Goal: Task Accomplishment & Management: Complete application form

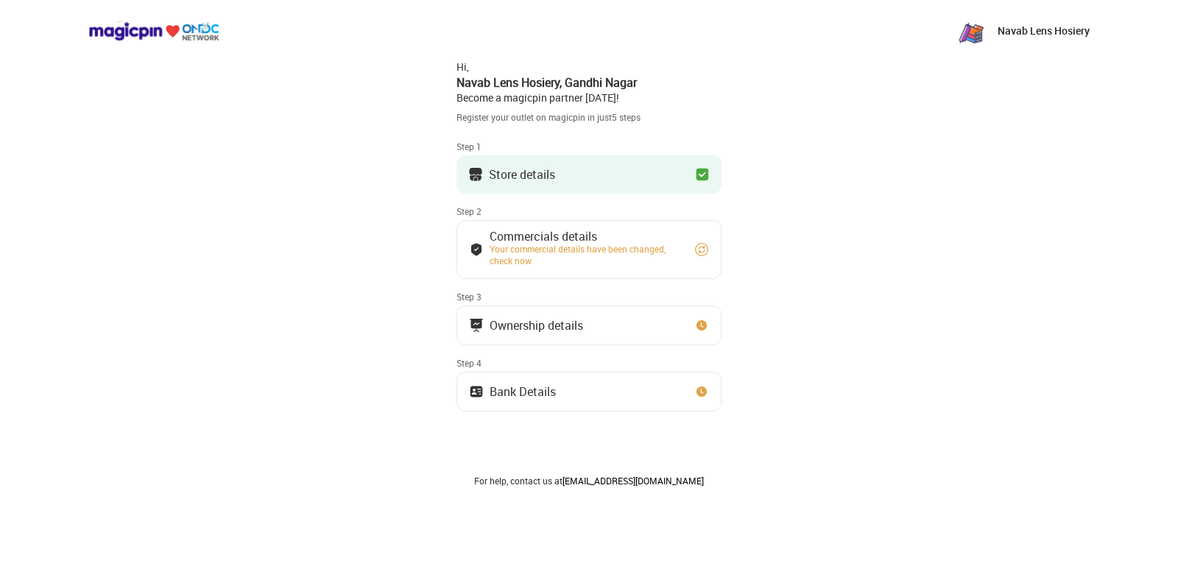
click at [629, 182] on button "Store details" at bounding box center [588, 174] width 265 height 38
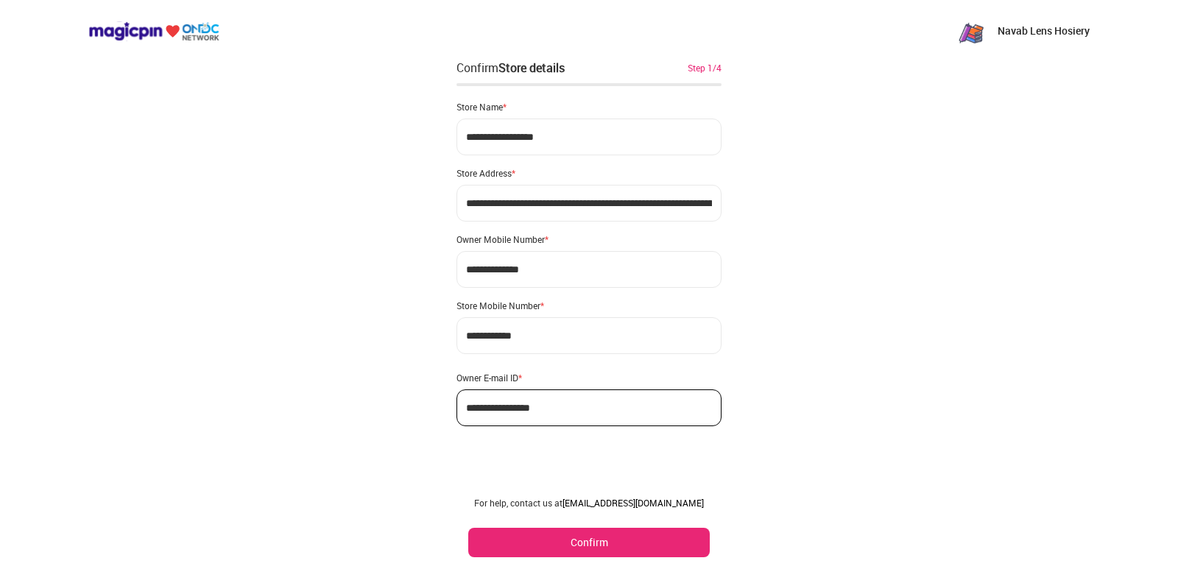
click at [591, 540] on button "Confirm" at bounding box center [588, 542] width 241 height 29
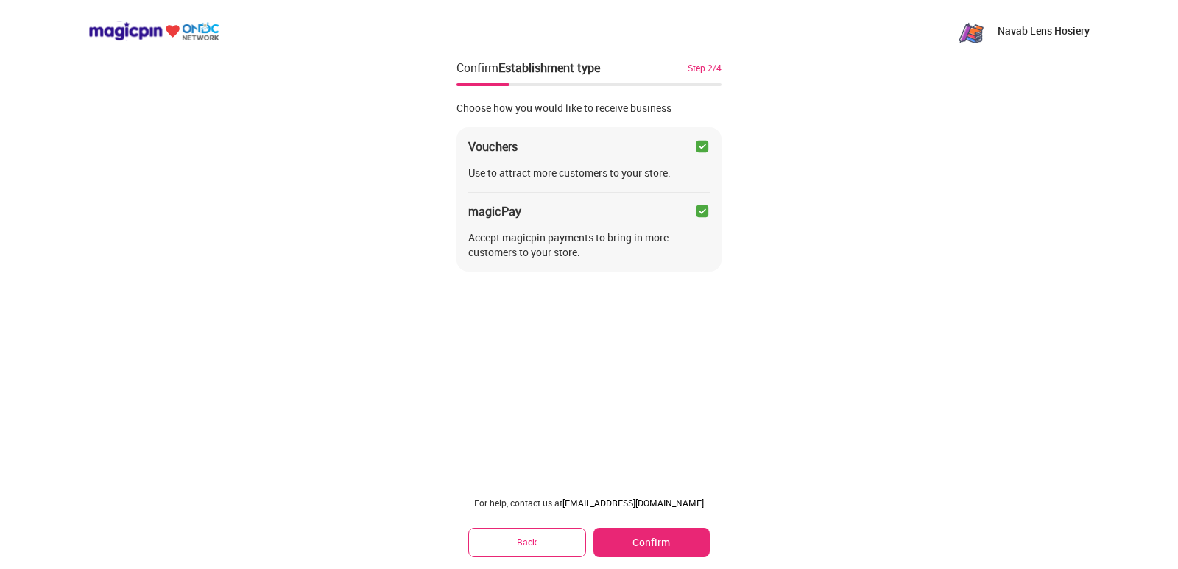
click at [627, 534] on button "Confirm" at bounding box center [651, 542] width 116 height 29
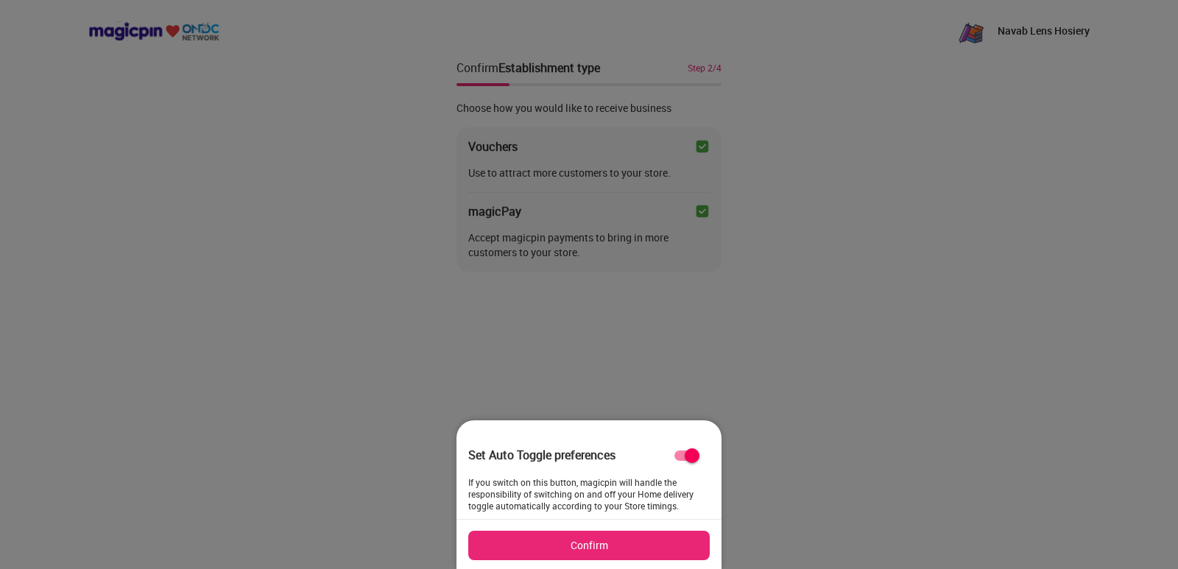
click at [604, 541] on button "Confirm" at bounding box center [588, 545] width 241 height 29
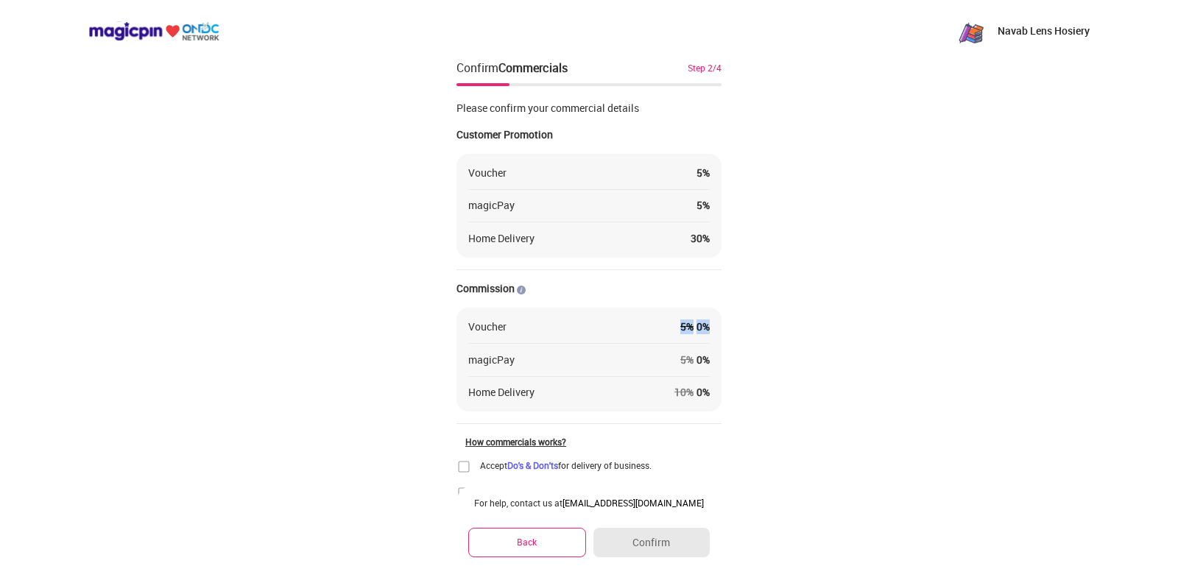
drag, startPoint x: 670, startPoint y: 320, endPoint x: 718, endPoint y: 325, distance: 48.0
click at [718, 325] on div "Voucher 5 % 0 % magicPay 5 % 0 % Home Delivery 10 % 0 %" at bounding box center [588, 360] width 265 height 104
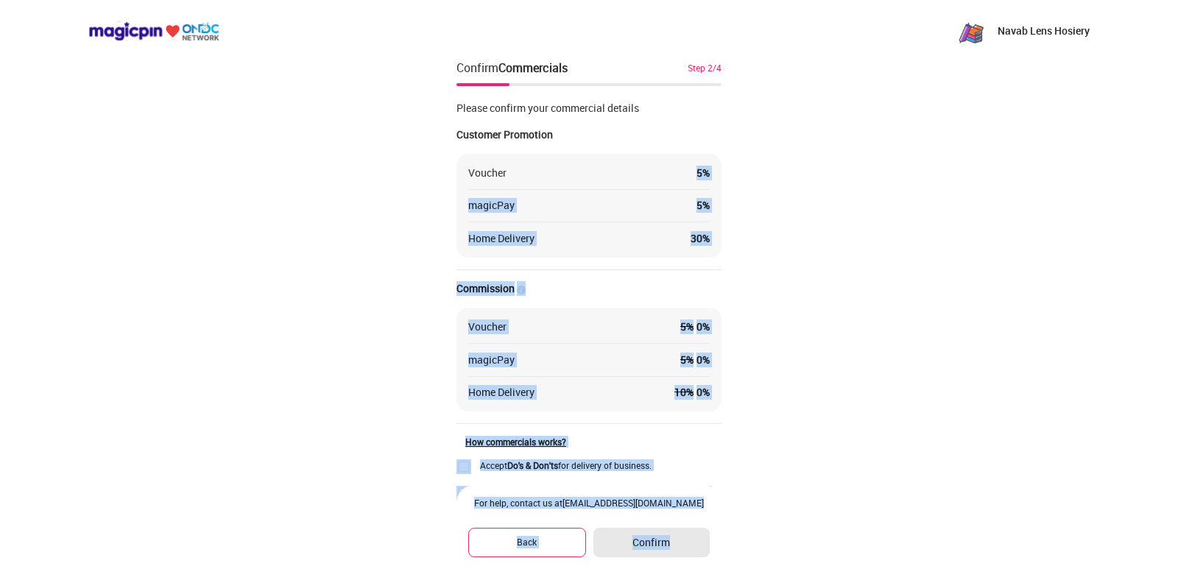
drag, startPoint x: 683, startPoint y: 168, endPoint x: 743, endPoint y: 174, distance: 60.0
click at [743, 174] on div "Navab Lens Hosiery Confirm Commercials Step 2/4 Please confirm your commercial …" at bounding box center [589, 321] width 1178 height 642
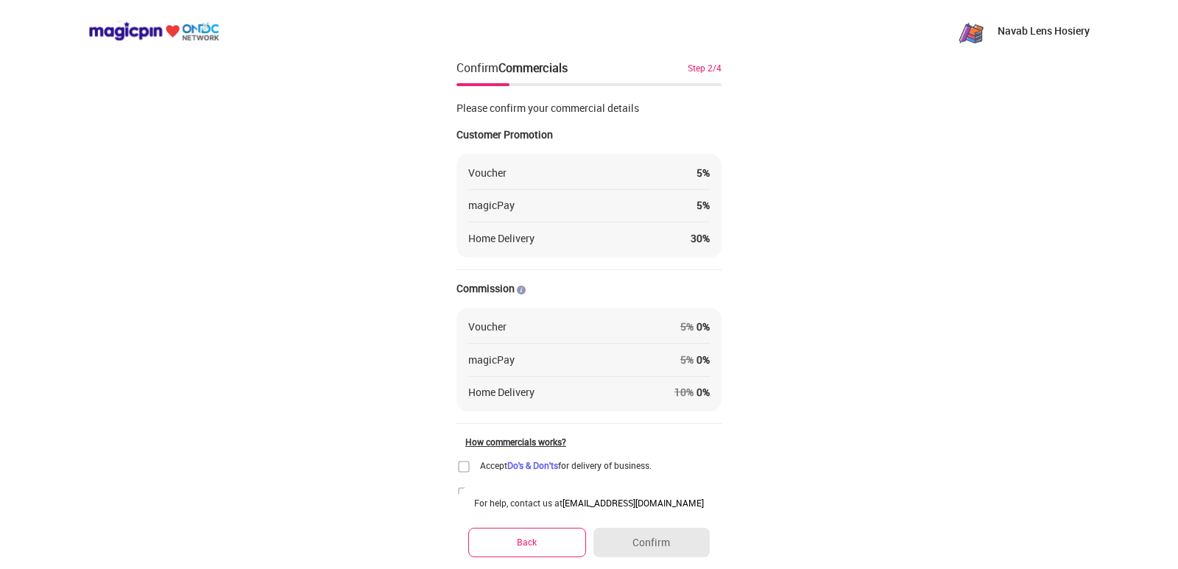
click at [743, 174] on div "Navab Lens Hosiery Confirm Commercials Step 2/4 Please confirm your commercial …" at bounding box center [589, 321] width 1178 height 642
drag, startPoint x: 695, startPoint y: 172, endPoint x: 714, endPoint y: 172, distance: 19.1
click at [714, 172] on div "Voucher 5 % magicPay 5 % Home Delivery 30 %" at bounding box center [588, 206] width 265 height 104
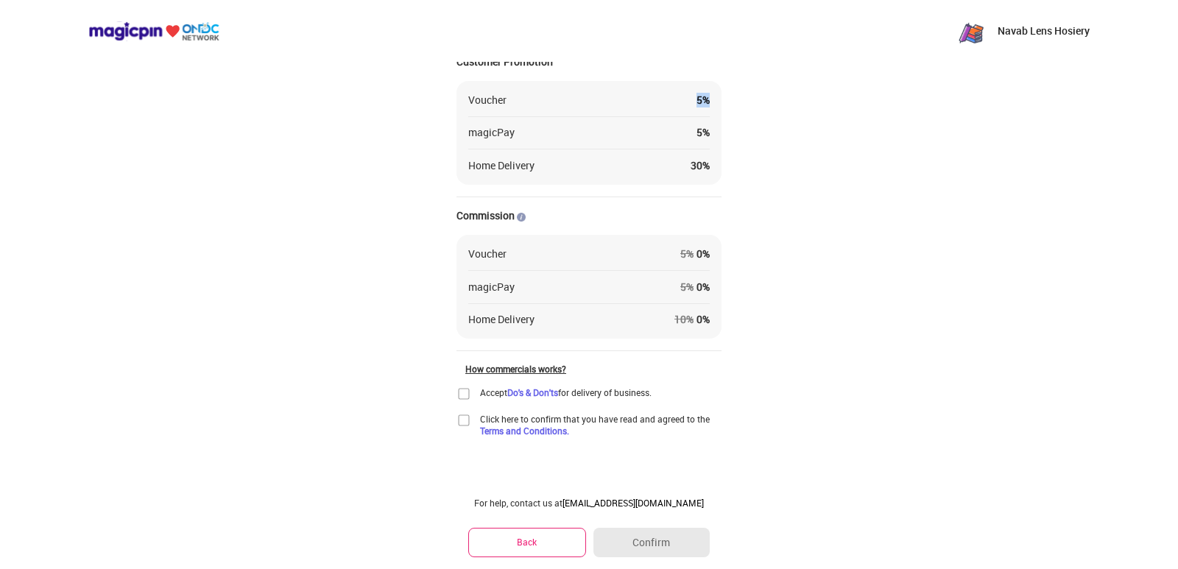
scroll to position [63, 0]
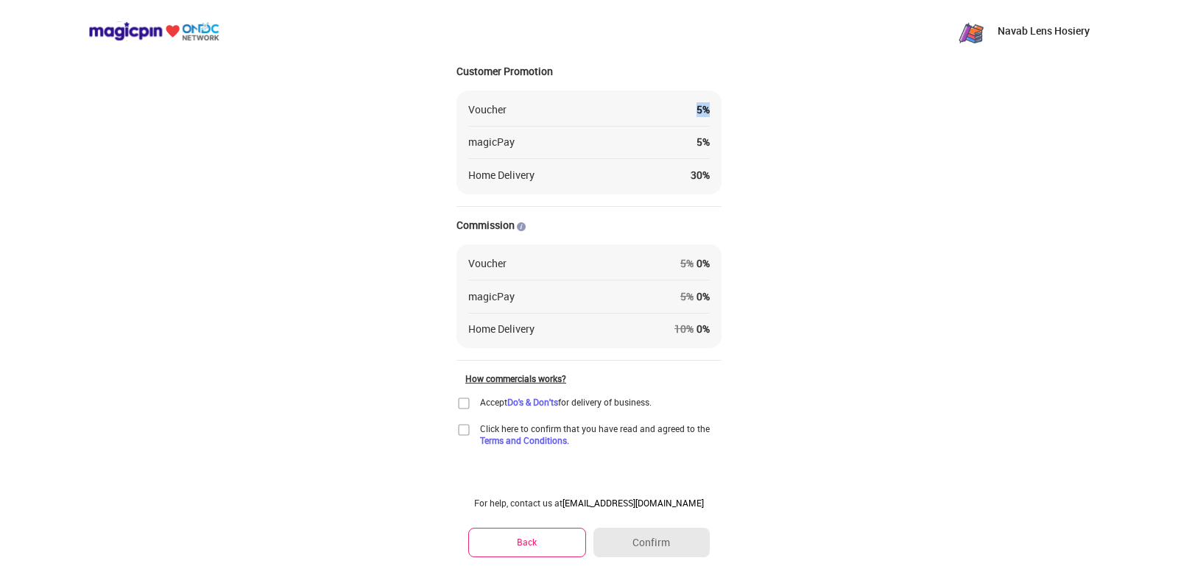
click at [460, 403] on img at bounding box center [463, 403] width 15 height 15
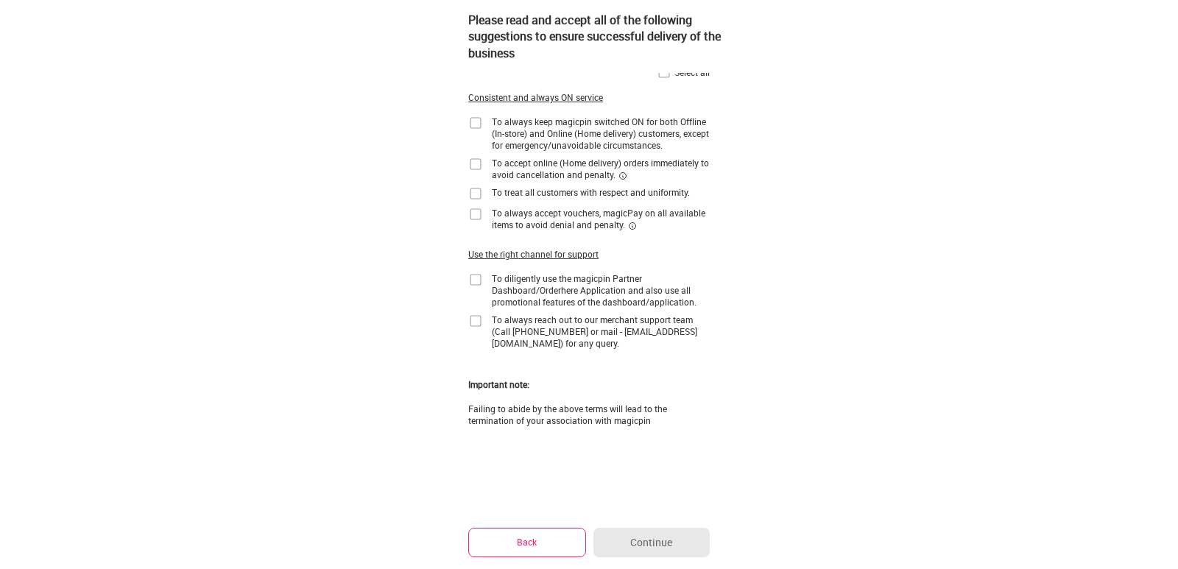
scroll to position [0, 0]
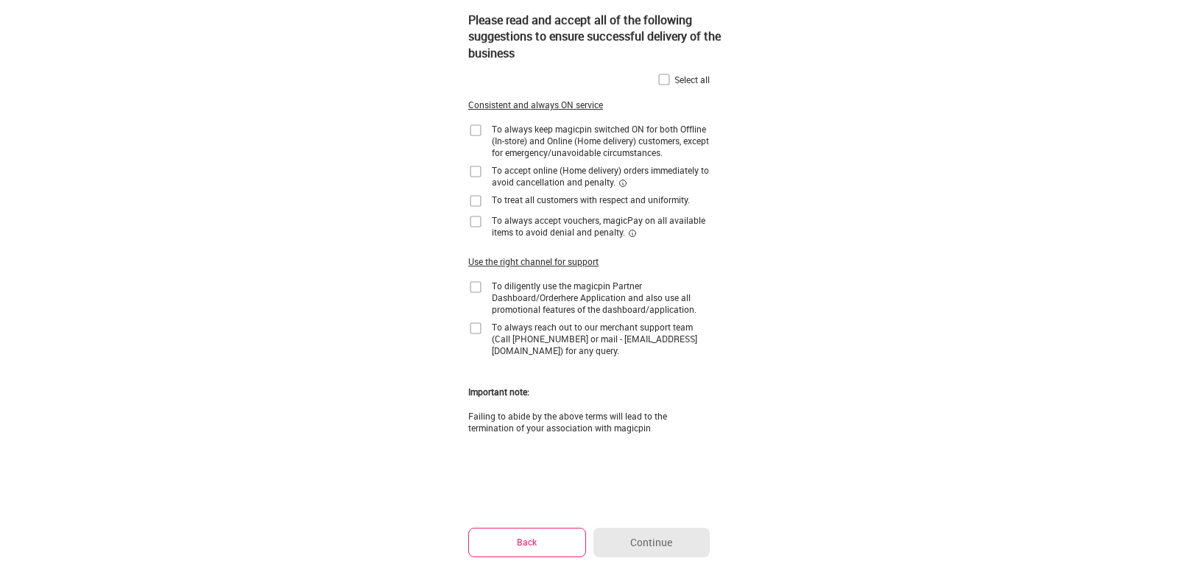
click at [473, 132] on img at bounding box center [475, 130] width 15 height 15
click at [663, 84] on img at bounding box center [664, 79] width 15 height 15
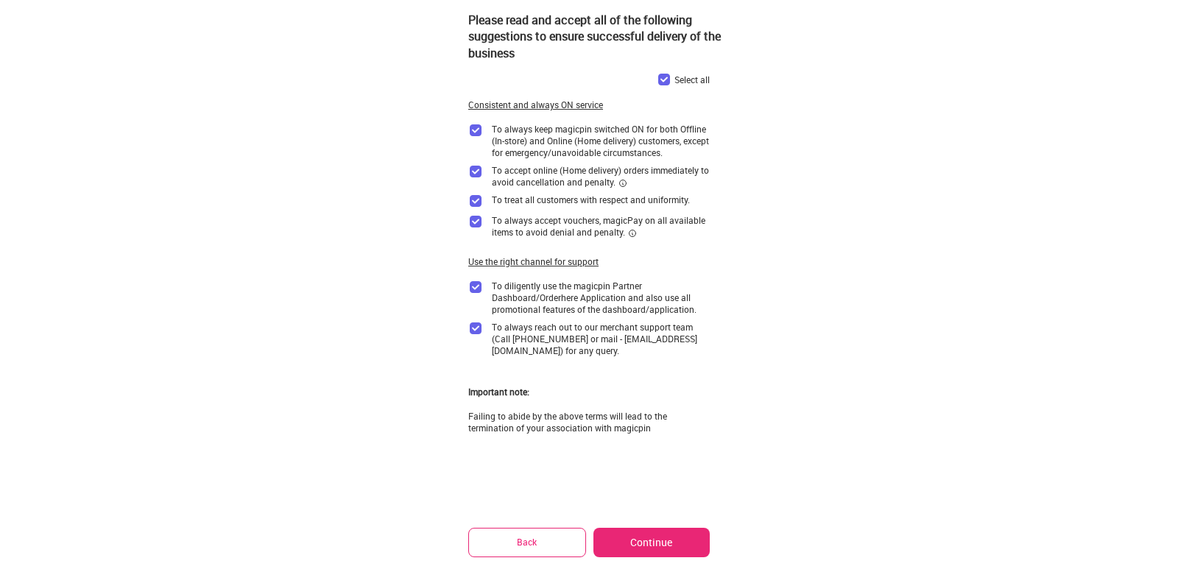
click at [643, 544] on button "Continue" at bounding box center [651, 542] width 116 height 29
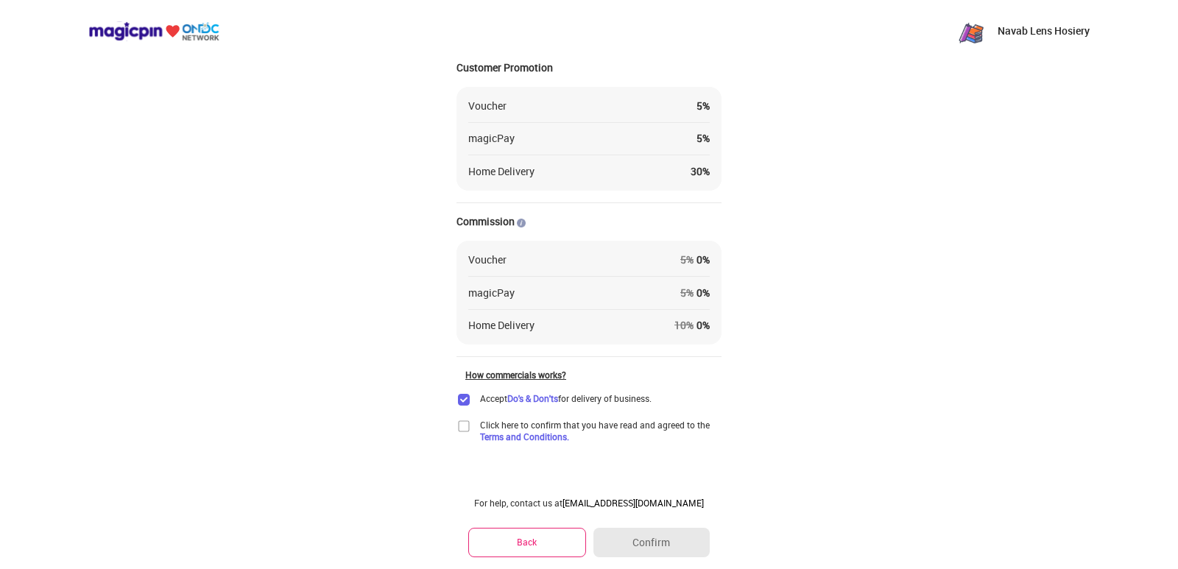
scroll to position [73, 0]
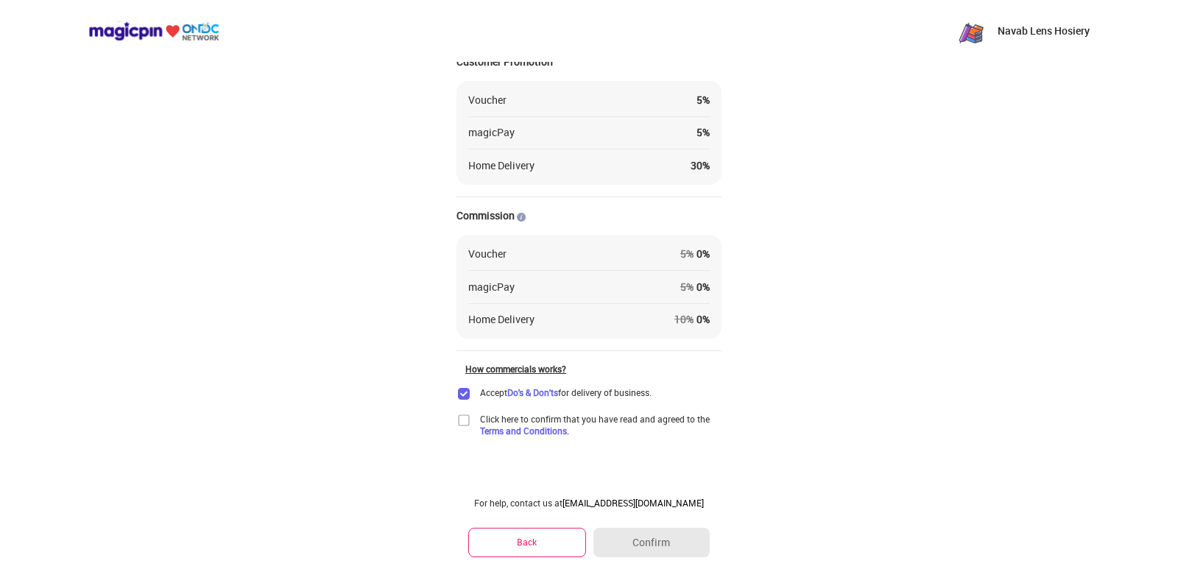
click at [462, 420] on img at bounding box center [463, 420] width 15 height 15
click at [679, 547] on button "Confirm" at bounding box center [651, 542] width 116 height 29
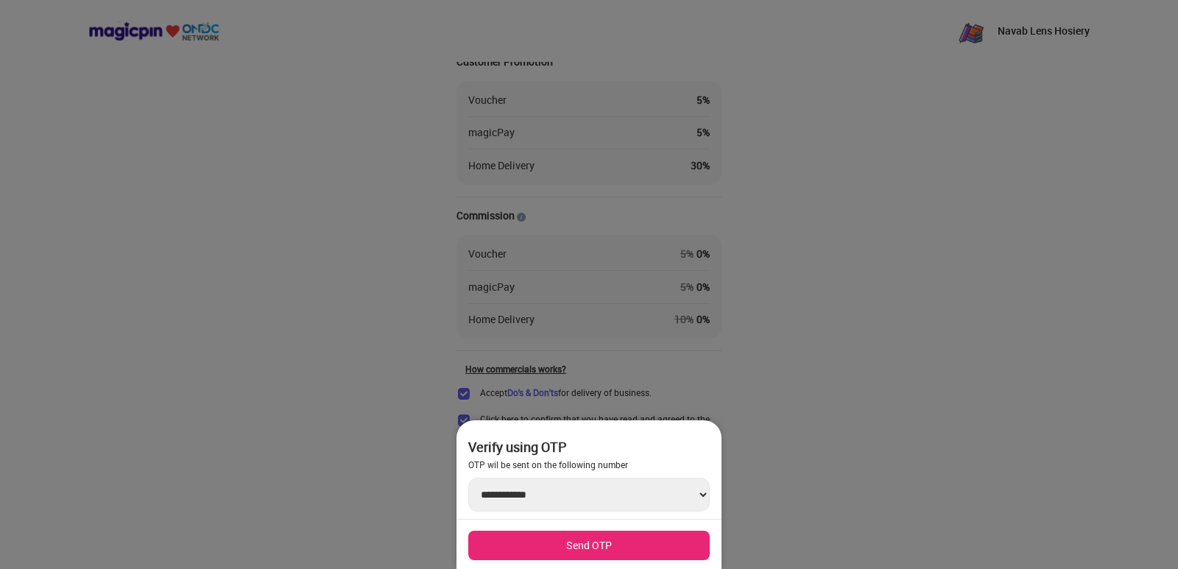
click at [703, 489] on select "**********" at bounding box center [588, 495] width 241 height 34
